Goal: Find specific page/section: Find specific page/section

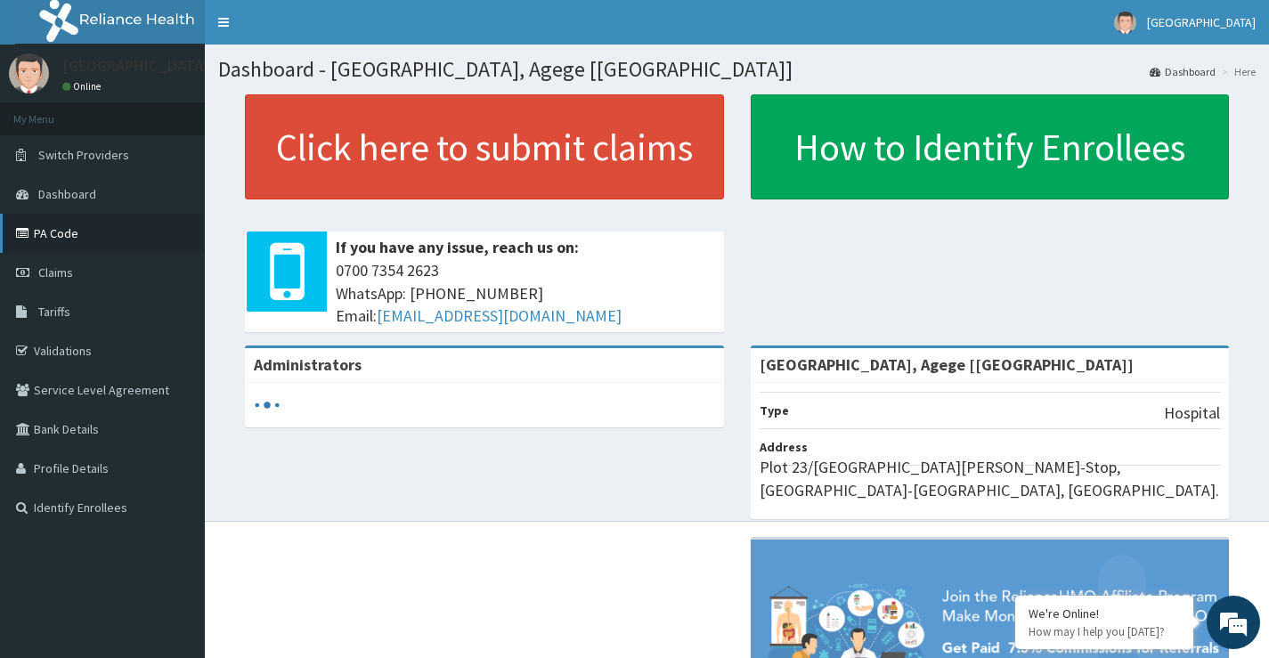
click at [75, 239] on link "PA Code" at bounding box center [102, 233] width 205 height 39
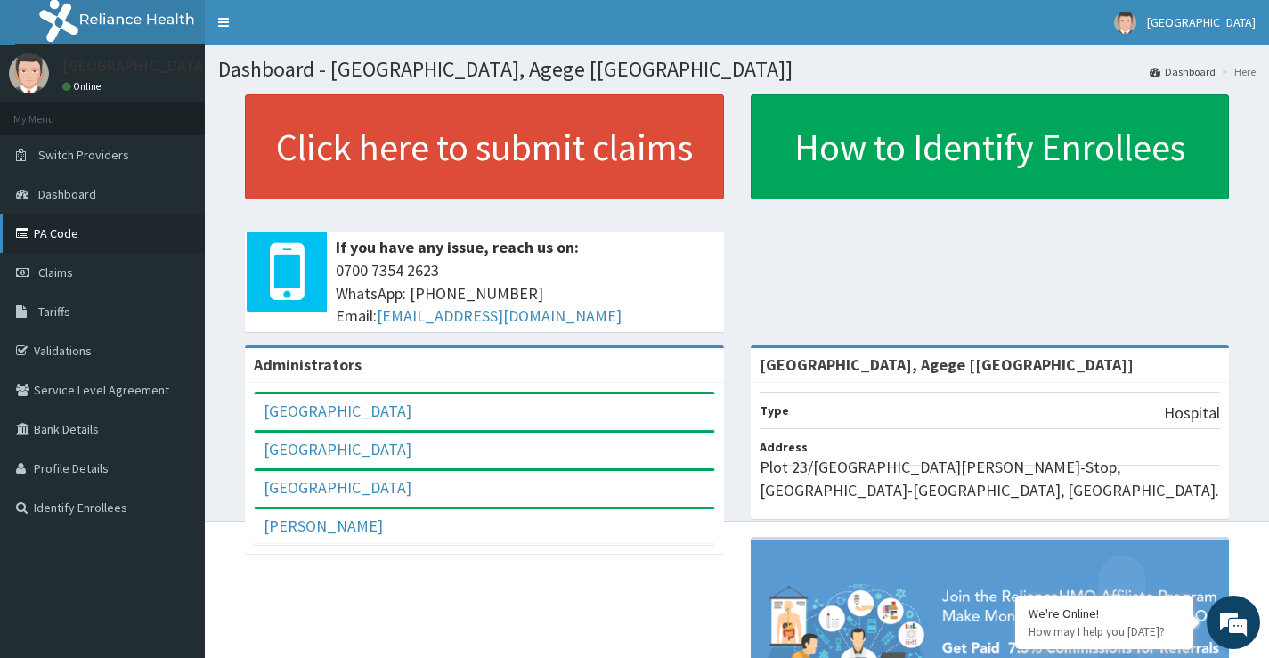
click at [74, 223] on link "PA Code" at bounding box center [102, 233] width 205 height 39
